Goal: Task Accomplishment & Management: Manage account settings

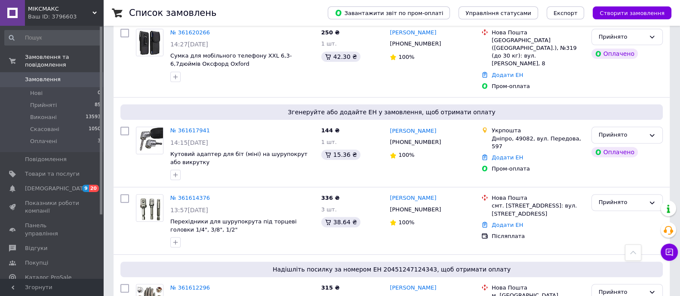
scroll to position [376, 0]
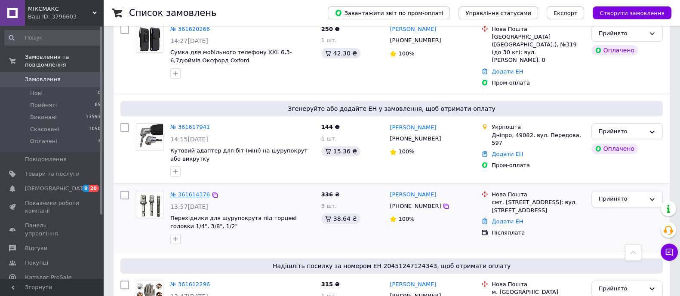
click at [196, 191] on link "№ 361614376" at bounding box center [190, 194] width 40 height 6
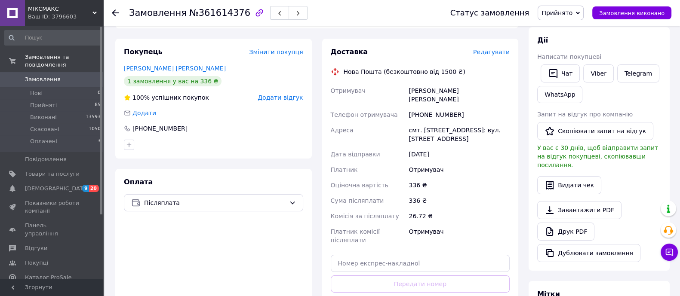
scroll to position [204, 0]
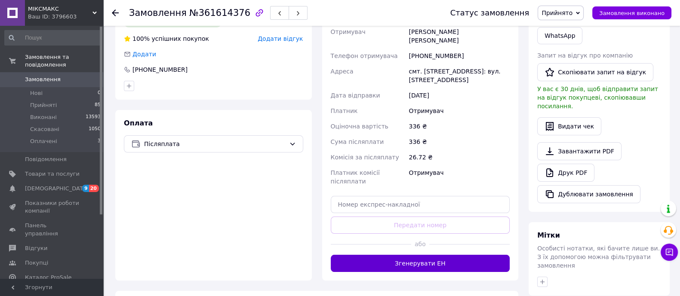
click at [391, 255] on button "Згенерувати ЕН" at bounding box center [420, 263] width 179 height 17
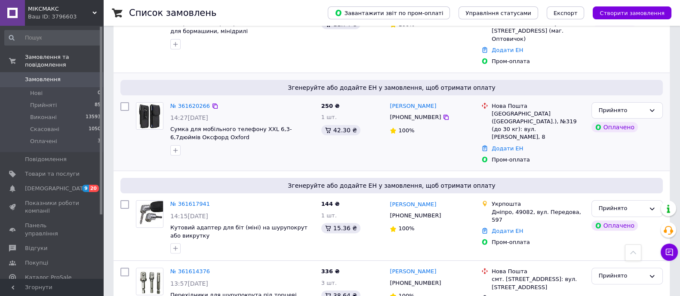
scroll to position [376, 0]
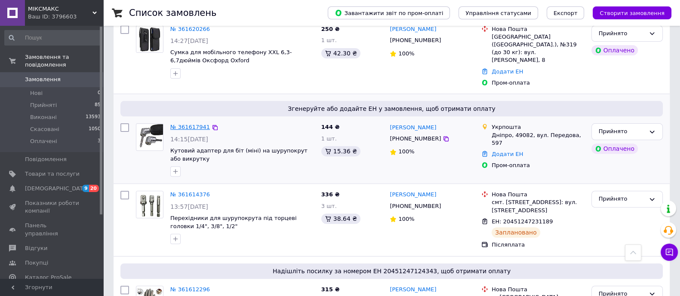
click at [185, 124] on link "№ 361617941" at bounding box center [190, 127] width 40 height 6
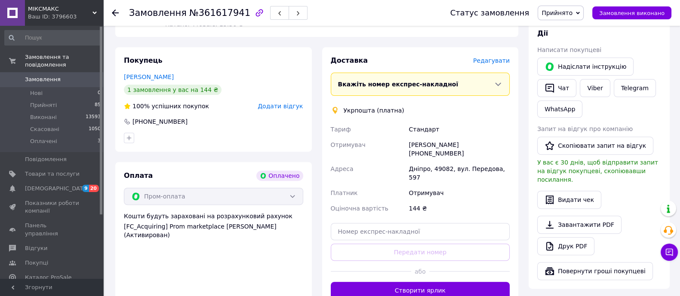
scroll to position [430, 0]
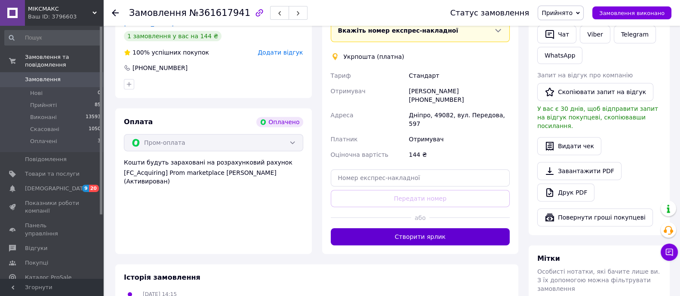
click at [387, 228] on button "Створити ярлик" at bounding box center [420, 236] width 179 height 17
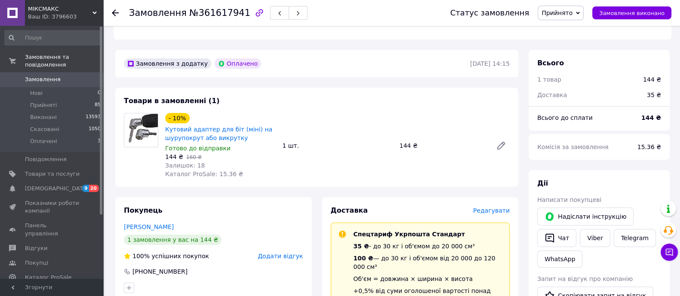
scroll to position [161, 0]
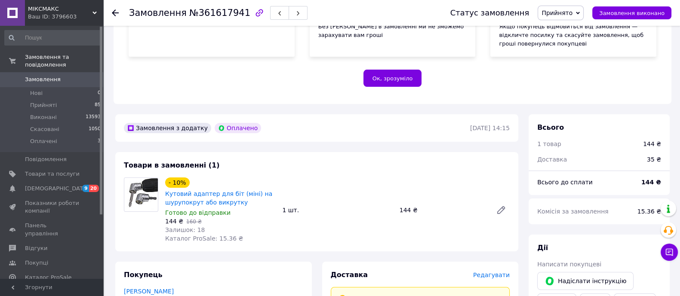
click at [115, 15] on use at bounding box center [115, 12] width 7 height 7
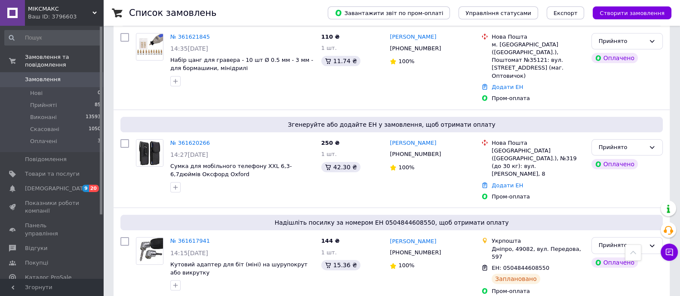
scroll to position [269, 0]
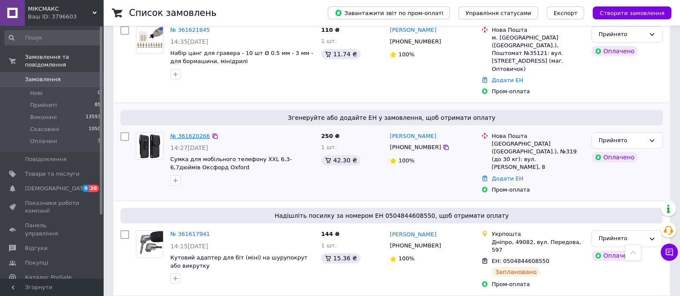
click at [183, 133] on link "№ 361620266" at bounding box center [190, 136] width 40 height 6
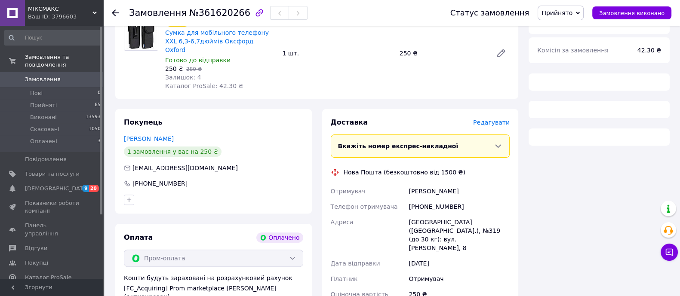
scroll to position [432, 0]
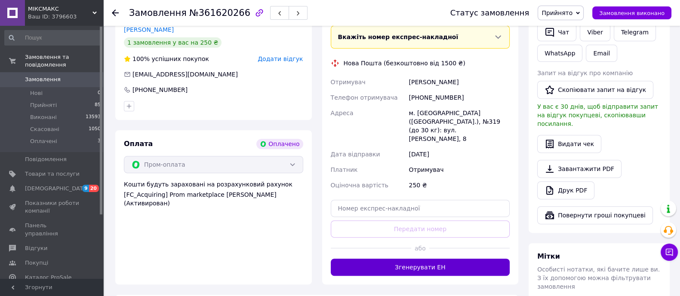
click at [469, 259] on button "Згенерувати ЕН" at bounding box center [420, 267] width 179 height 17
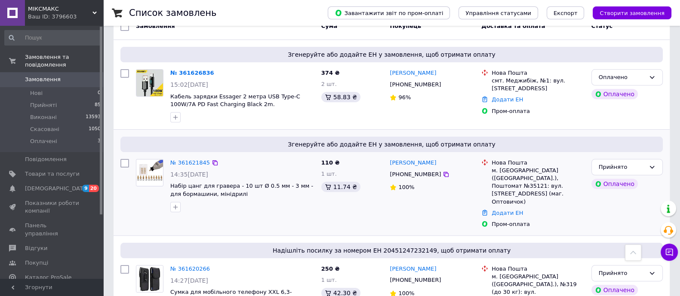
scroll to position [161, 0]
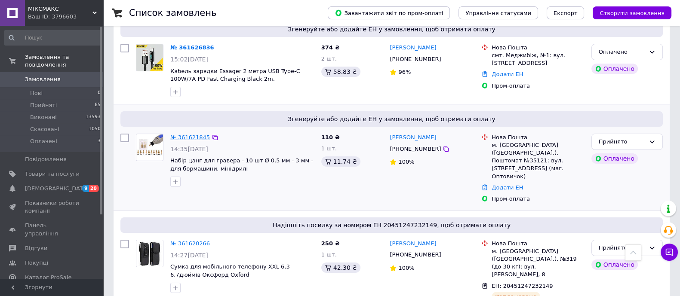
click at [193, 138] on link "№ 361621845" at bounding box center [190, 137] width 40 height 6
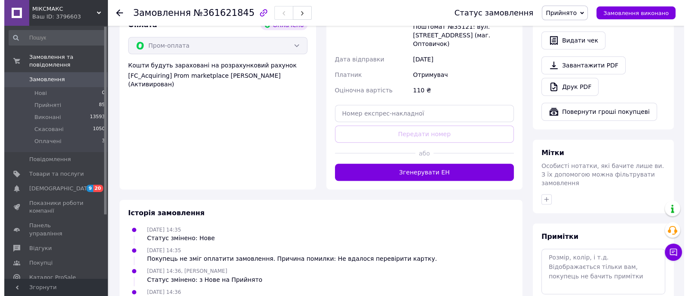
scroll to position [538, 0]
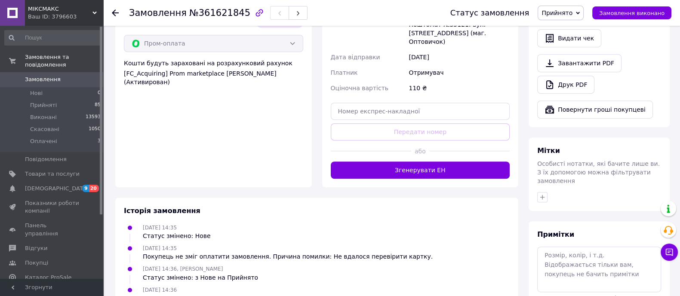
click at [424, 162] on button "Згенерувати ЕН" at bounding box center [420, 170] width 179 height 17
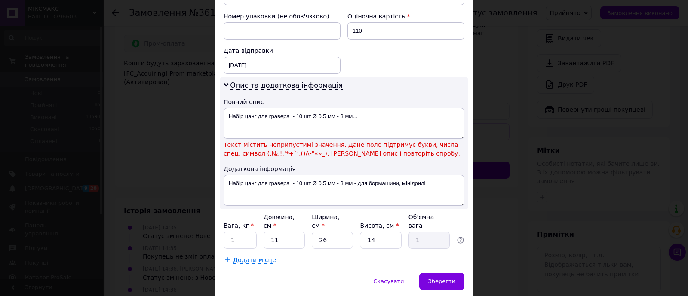
scroll to position [376, 0]
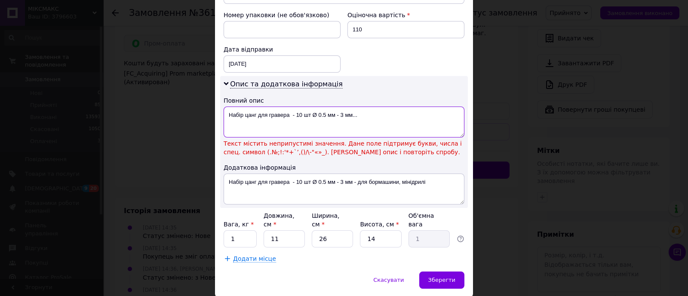
click at [364, 107] on textarea "Набір цанг для гравера - 10 шт Ø 0.5 мм - 3 мм..." at bounding box center [344, 122] width 241 height 31
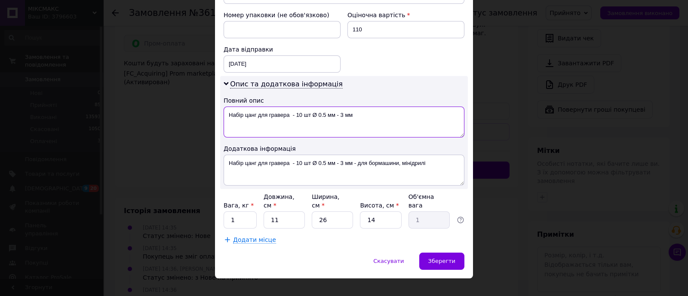
scroll to position [369, 0]
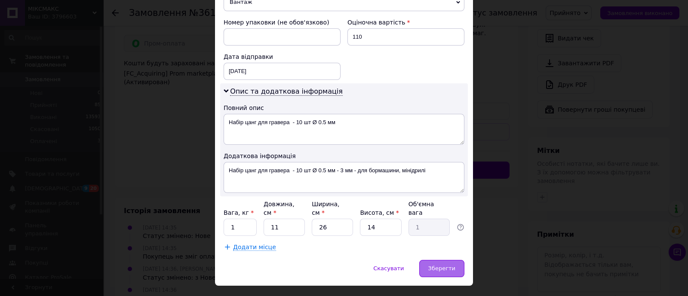
click at [441, 260] on div "Зберегти" at bounding box center [441, 268] width 45 height 17
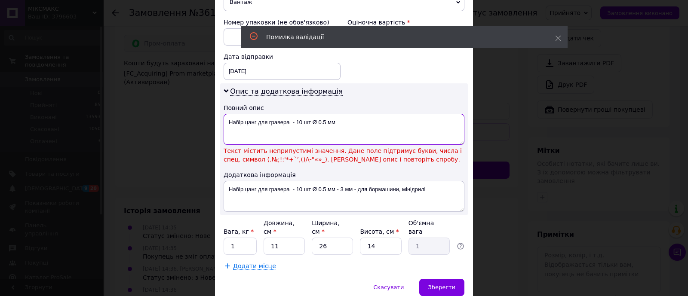
click at [295, 114] on textarea "Набір цанг для гравера - 10 шт Ø 0.5 мм" at bounding box center [344, 129] width 241 height 31
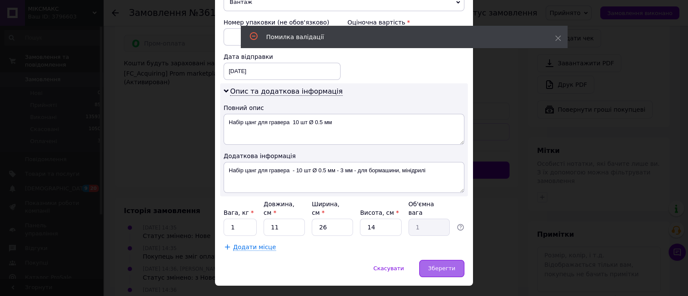
click at [451, 265] on span "Зберегти" at bounding box center [441, 268] width 27 height 6
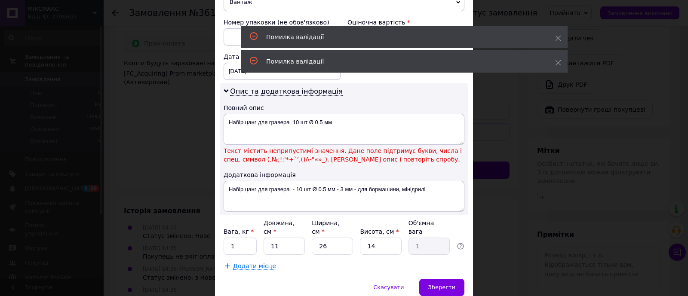
scroll to position [315, 0]
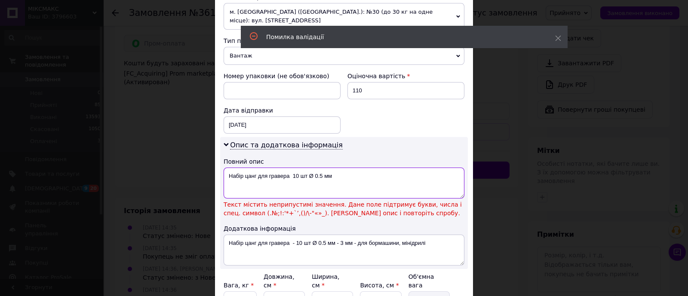
click at [308, 168] on textarea "Набір цанг для гравера 10 шт Ø 0.5 мм" at bounding box center [344, 183] width 241 height 31
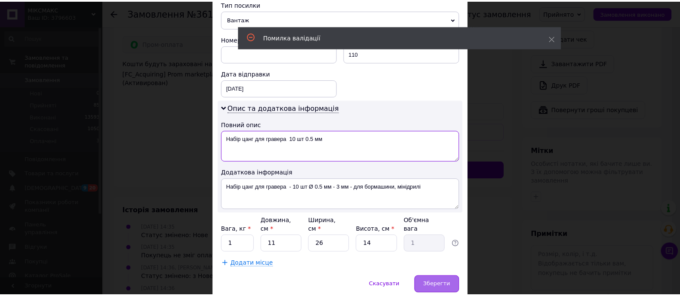
scroll to position [369, 0]
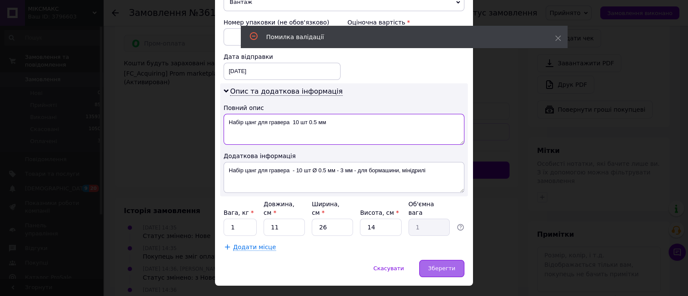
type textarea "Набір цанг для гравера 10 шт 0.5 мм"
click at [442, 265] on span "Зберегти" at bounding box center [441, 268] width 27 height 6
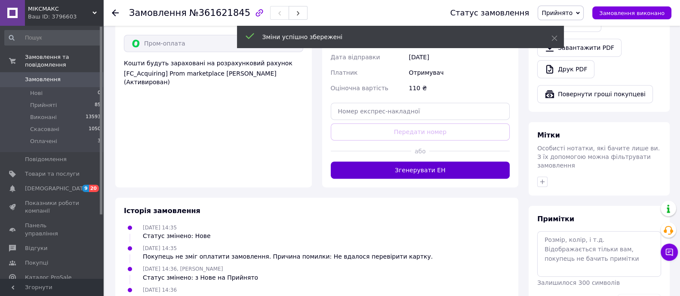
click at [444, 162] on button "Згенерувати ЕН" at bounding box center [420, 170] width 179 height 17
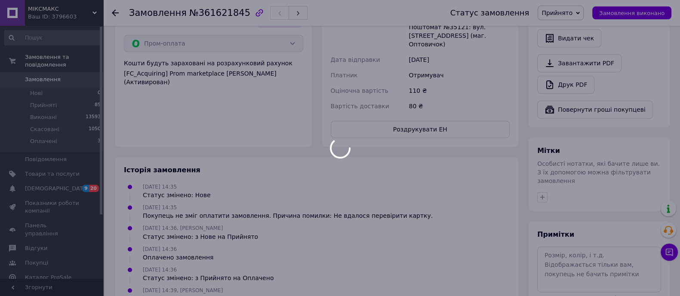
drag, startPoint x: 374, startPoint y: 114, endPoint x: 368, endPoint y: 73, distance: 41.4
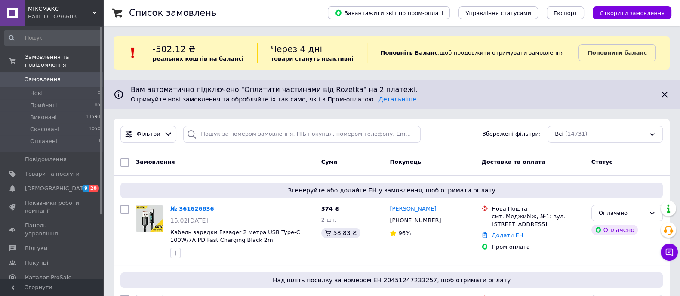
click at [182, 156] on div "Замовлення" at bounding box center [224, 162] width 185 height 15
click at [186, 207] on link "№ 361626836" at bounding box center [192, 209] width 44 height 6
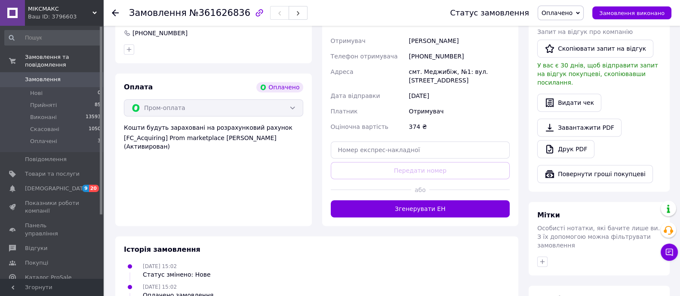
scroll to position [538, 0]
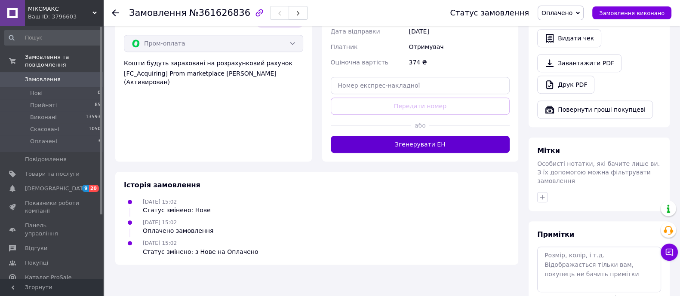
click at [422, 147] on button "Згенерувати ЕН" at bounding box center [420, 144] width 179 height 17
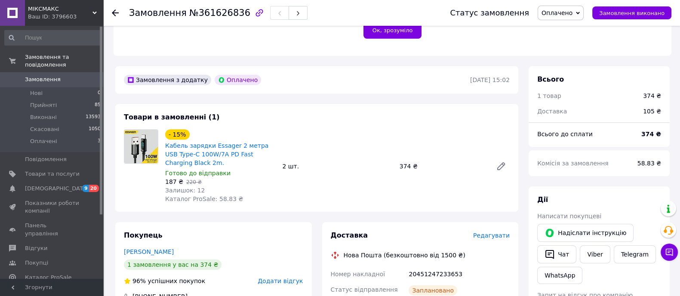
scroll to position [161, 0]
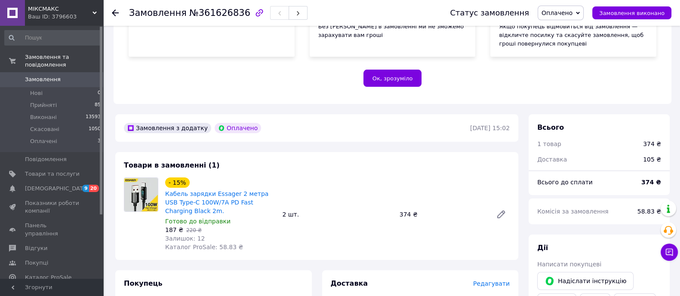
drag, startPoint x: 110, startPoint y: 15, endPoint x: 114, endPoint y: 12, distance: 4.8
click at [110, 15] on div "Замовлення №361626836 Статус замовлення Оплачено Прийнято Виконано Скасовано За…" at bounding box center [391, 13] width 577 height 26
click at [116, 9] on icon at bounding box center [115, 12] width 7 height 7
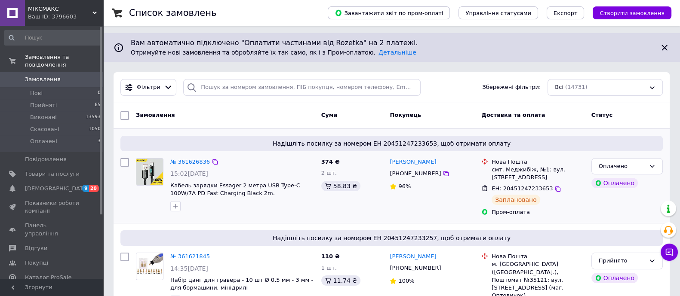
scroll to position [53, 0]
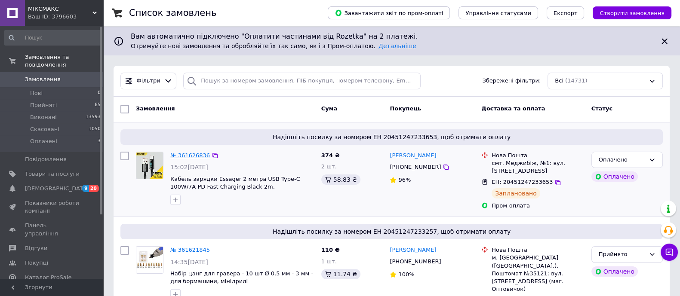
click at [198, 152] on link "№ 361626836" at bounding box center [190, 155] width 40 height 6
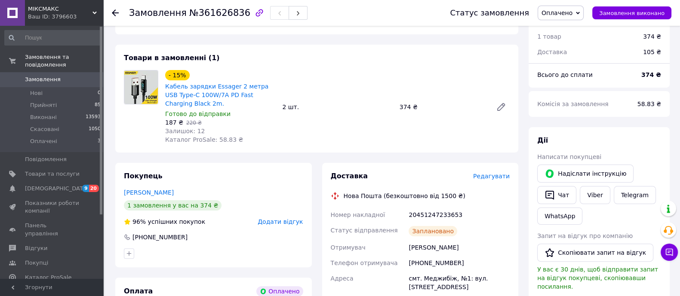
scroll to position [215, 0]
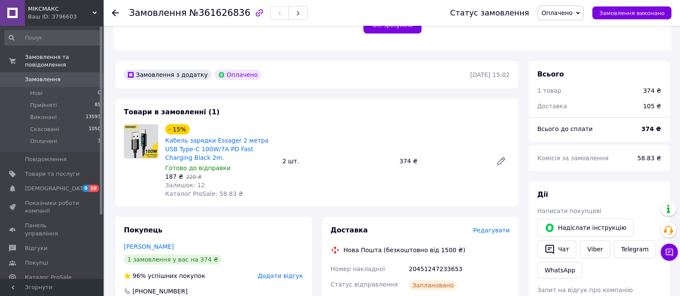
click at [118, 13] on icon at bounding box center [115, 12] width 7 height 7
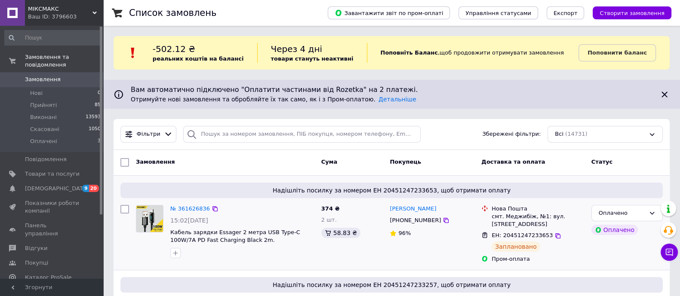
scroll to position [161, 0]
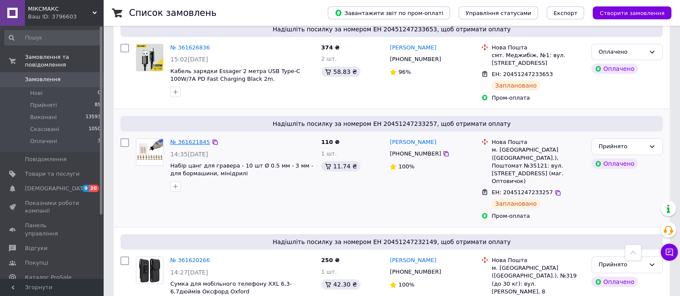
click at [183, 140] on link "№ 361621845" at bounding box center [190, 142] width 40 height 6
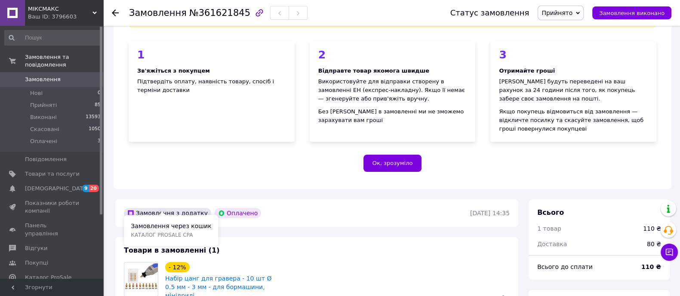
scroll to position [161, 0]
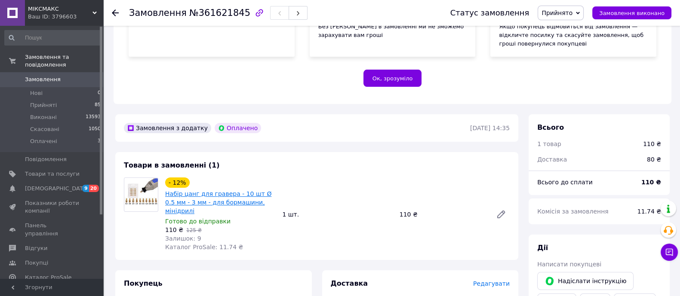
click at [177, 194] on link "Набір цанг для гравера - 10 шт Ø 0.5 мм - 3 мм - для бормашини, мінідрилі" at bounding box center [218, 203] width 106 height 24
click at [116, 17] on div at bounding box center [115, 13] width 7 height 9
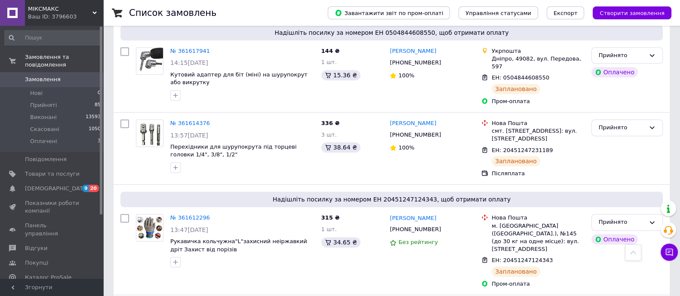
scroll to position [484, 0]
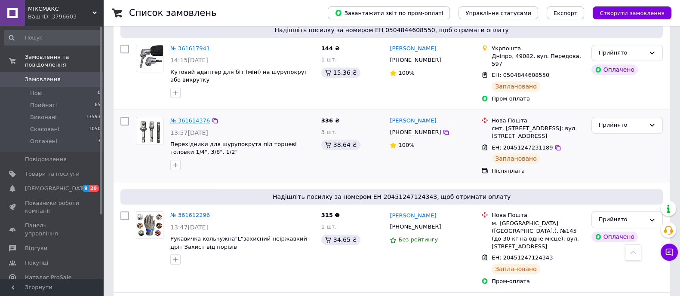
click at [189, 117] on link "№ 361614376" at bounding box center [190, 120] width 40 height 6
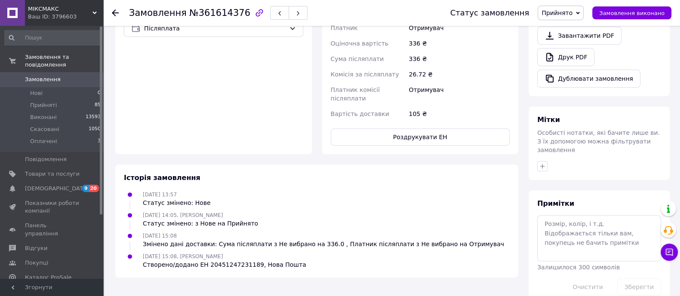
scroll to position [51, 0]
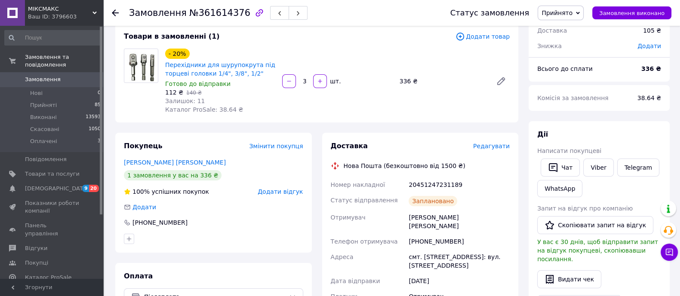
drag, startPoint x: 115, startPoint y: 12, endPoint x: 140, endPoint y: 35, distance: 33.8
click at [115, 12] on use at bounding box center [115, 12] width 7 height 7
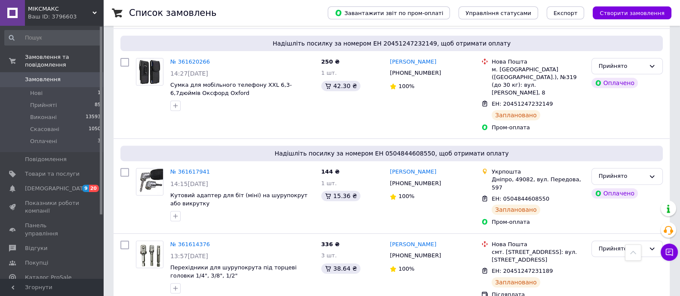
scroll to position [430, 0]
